Goal: Task Accomplishment & Management: Use online tool/utility

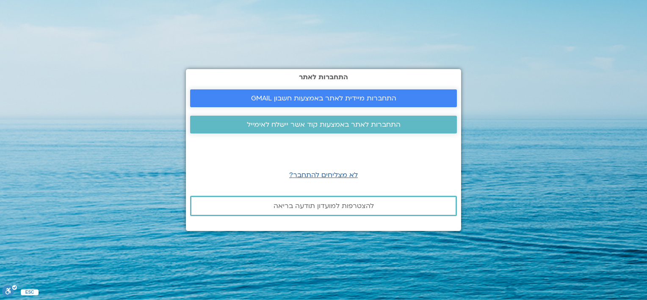
click at [318, 95] on span "התחברות מיידית לאתר באמצעות חשבון GMAIL" at bounding box center [323, 98] width 145 height 8
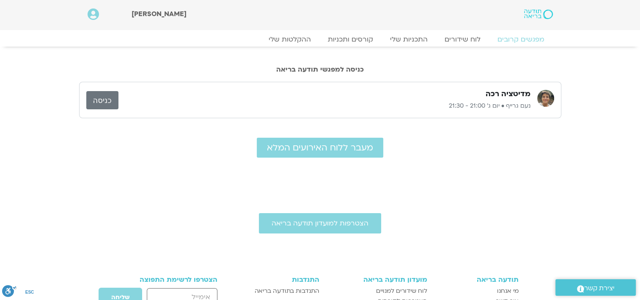
click at [107, 101] on link "כניסה" at bounding box center [102, 100] width 32 height 18
click at [397, 38] on link "התכניות שלי" at bounding box center [409, 39] width 66 height 10
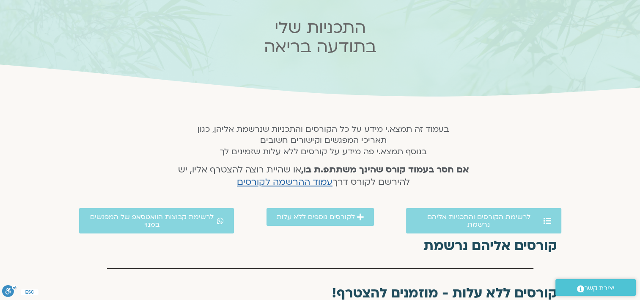
scroll to position [85, 0]
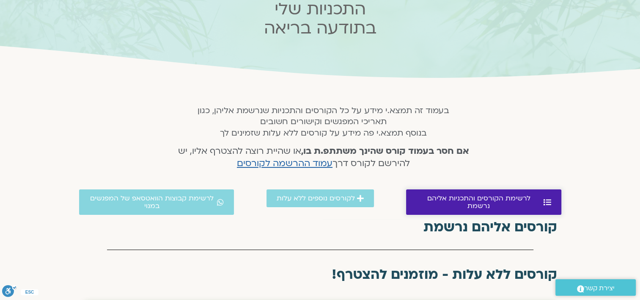
click at [437, 195] on span "לרשימת הקורסים והתכניות אליהם נרשמת" at bounding box center [478, 201] width 125 height 15
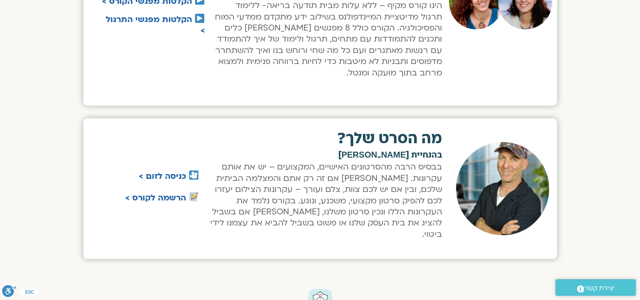
scroll to position [471, 0]
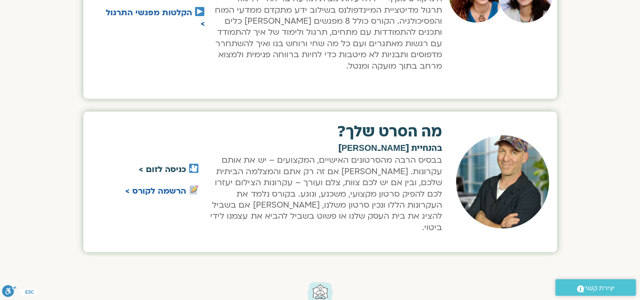
click at [175, 164] on link "כניסה לזום >" at bounding box center [162, 169] width 47 height 11
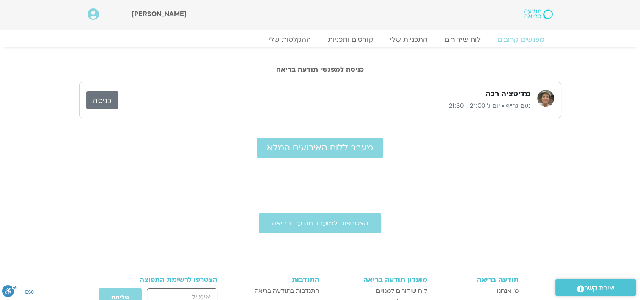
click at [295, 38] on link "ההקלטות שלי" at bounding box center [289, 39] width 71 height 10
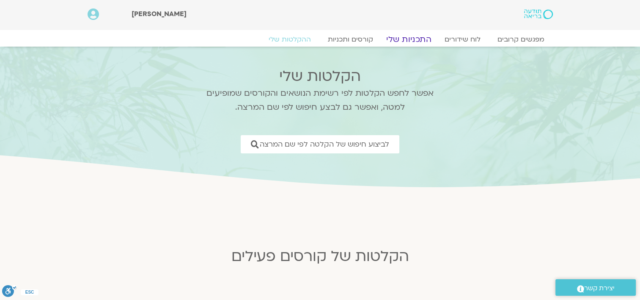
click at [410, 35] on link "התכניות שלי" at bounding box center [409, 39] width 66 height 10
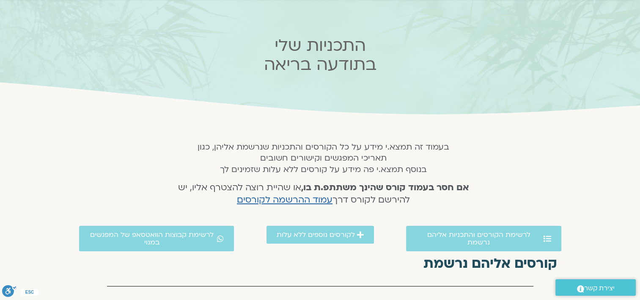
scroll to position [85, 0]
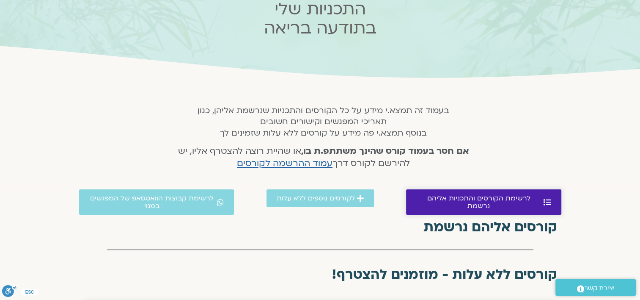
click at [490, 196] on span "לרשימת הקורסים והתכניות אליהם נרשמת" at bounding box center [478, 201] width 125 height 15
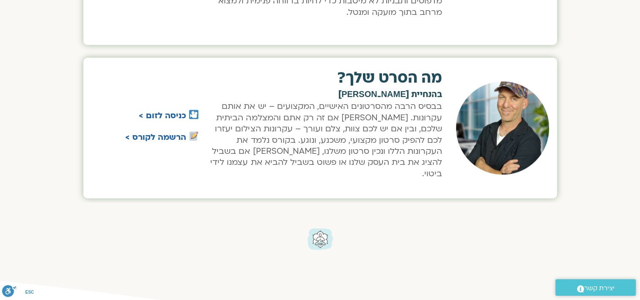
scroll to position [555, 0]
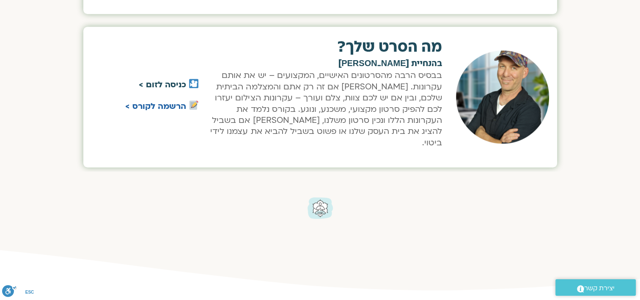
click at [153, 79] on link "כניסה לזום >" at bounding box center [162, 84] width 47 height 11
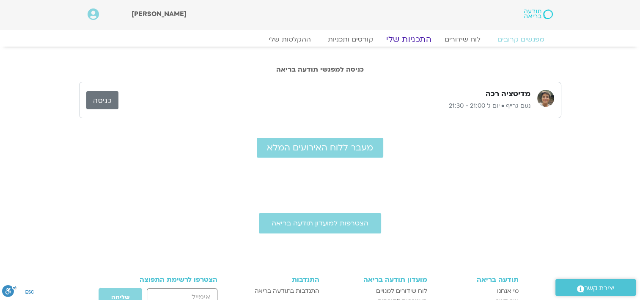
click at [408, 36] on link "התכניות שלי" at bounding box center [409, 39] width 66 height 10
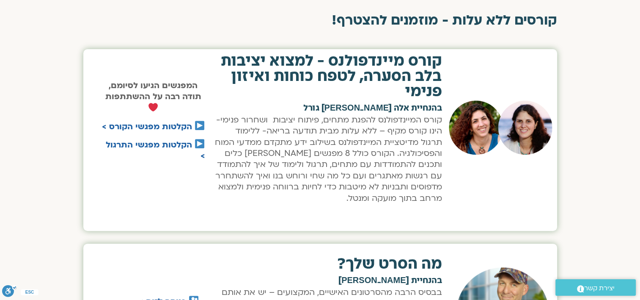
scroll to position [465, 0]
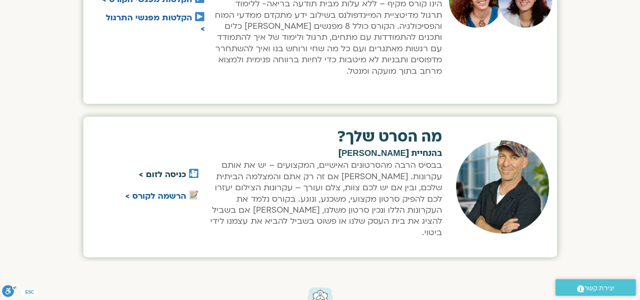
click at [166, 169] on link "כניסה לזום >" at bounding box center [162, 174] width 47 height 11
